Goal: Communication & Community: Answer question/provide support

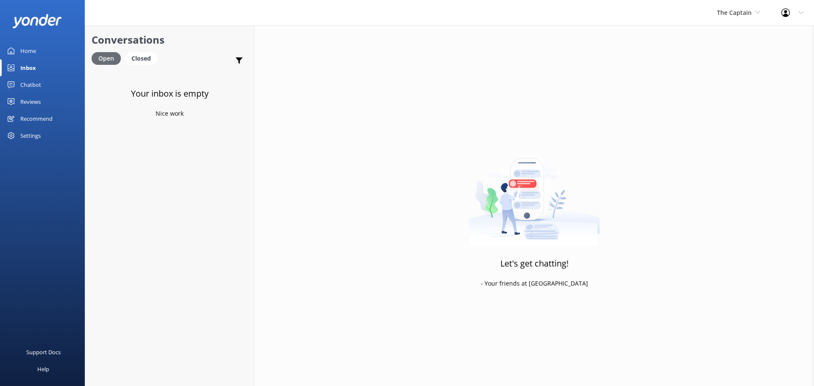
click at [114, 54] on div "Open" at bounding box center [106, 58] width 29 height 13
click at [33, 70] on div "Inbox" at bounding box center [28, 67] width 16 height 17
click at [38, 65] on link "Inbox" at bounding box center [42, 67] width 85 height 17
